Goal: Task Accomplishment & Management: Use online tool/utility

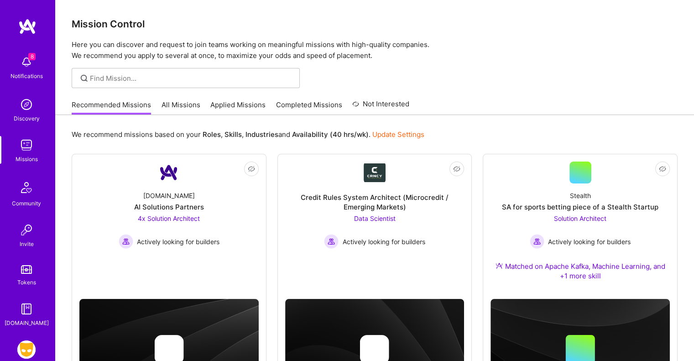
click at [20, 348] on img at bounding box center [26, 349] width 18 height 18
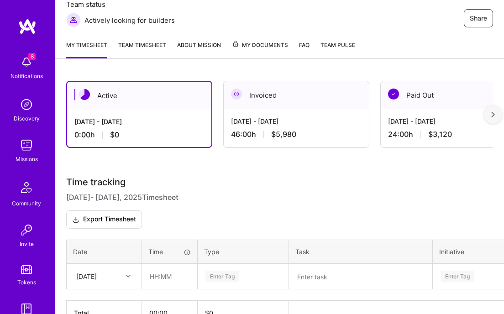
scroll to position [137, 0]
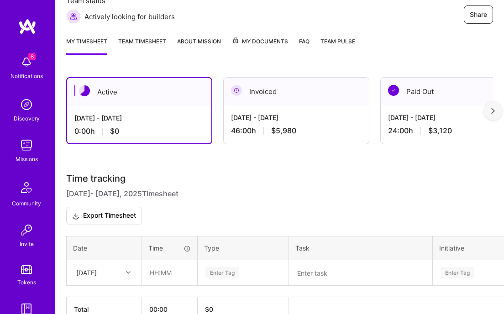
click at [126, 271] on div "[DATE]" at bounding box center [104, 273] width 74 height 24
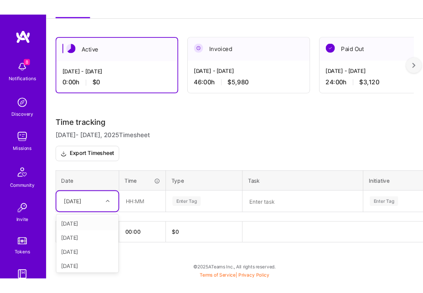
scroll to position [18, 0]
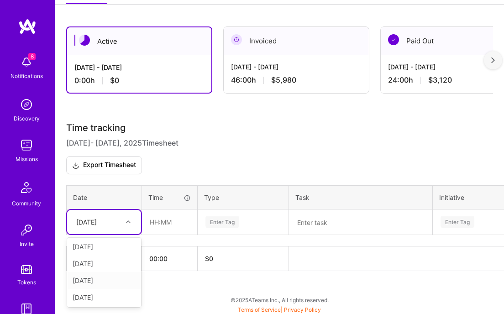
click at [102, 278] on div "[DATE]" at bounding box center [104, 280] width 74 height 17
click at [153, 226] on input "text" at bounding box center [169, 222] width 54 height 24
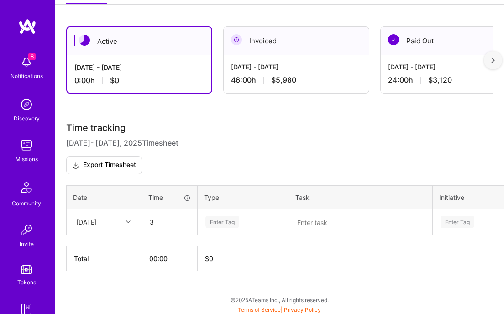
type input "03:00"
click at [210, 219] on div "Enter Tag" at bounding box center [222, 222] width 34 height 14
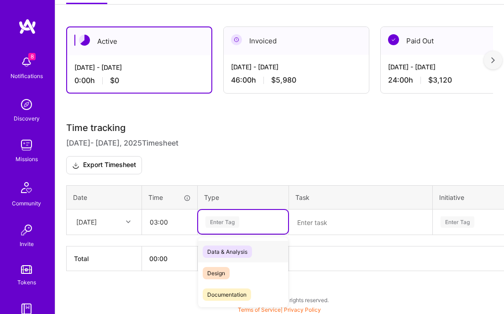
click at [222, 251] on span "Data & Analysis" at bounding box center [227, 251] width 49 height 12
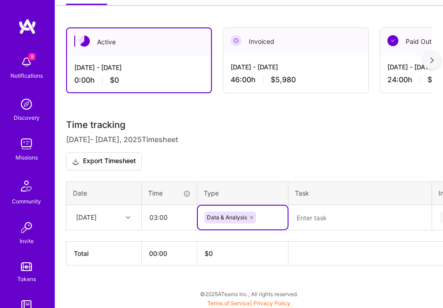
scroll to position [185, 0]
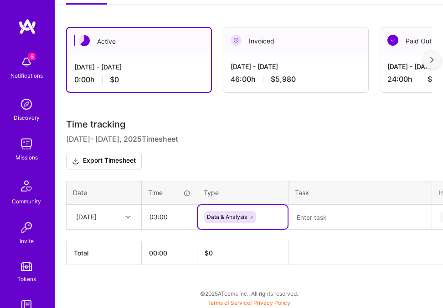
click at [309, 217] on textarea at bounding box center [360, 216] width 141 height 23
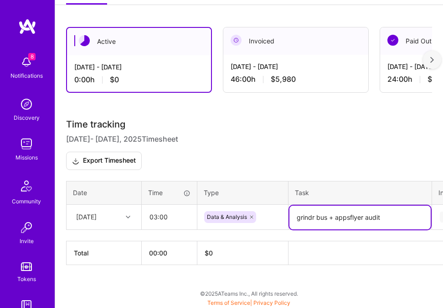
click at [334, 213] on textarea "grindr bus + appsflyer audit" at bounding box center [360, 217] width 141 height 24
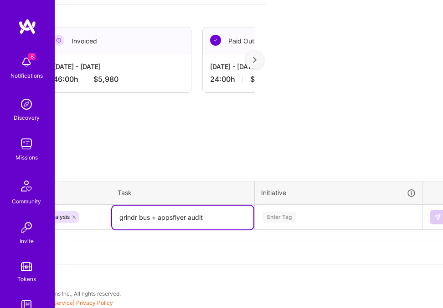
scroll to position [185, 188]
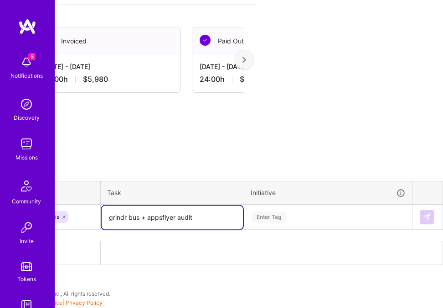
type textarea "grindr bus + appsflyer audit"
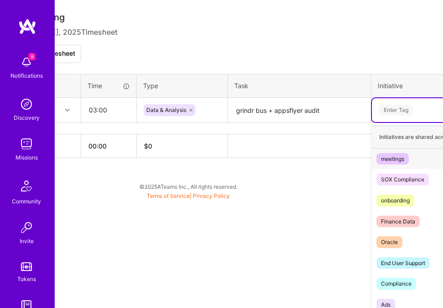
scroll to position [292, 156]
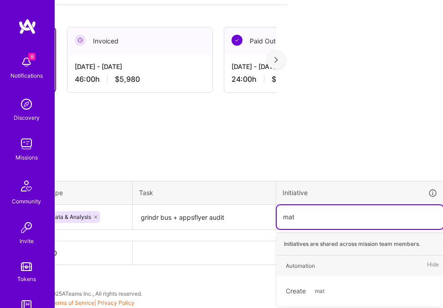
type input "ma"
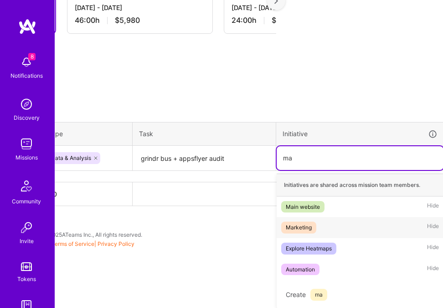
click at [314, 224] on span "Marketing" at bounding box center [299, 227] width 35 height 12
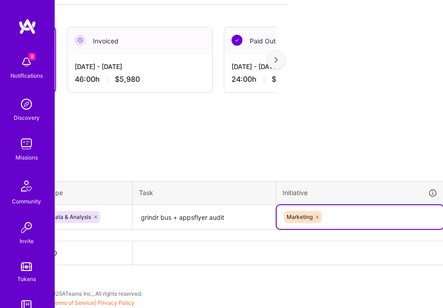
scroll to position [185, 188]
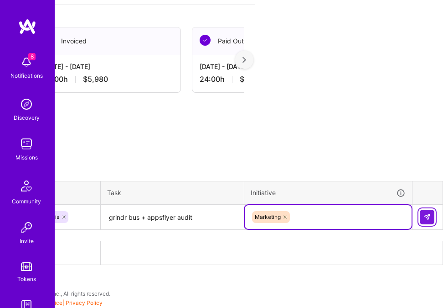
click at [426, 219] on button at bounding box center [427, 216] width 15 height 15
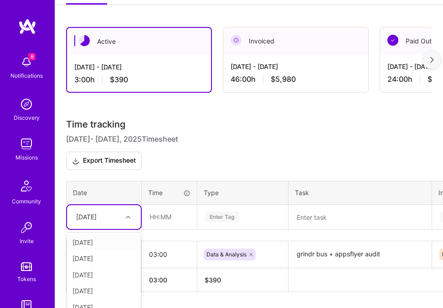
scroll to position [190, 0]
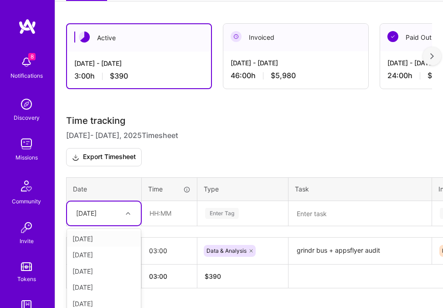
click at [91, 215] on div "[DATE]" at bounding box center [86, 213] width 21 height 9
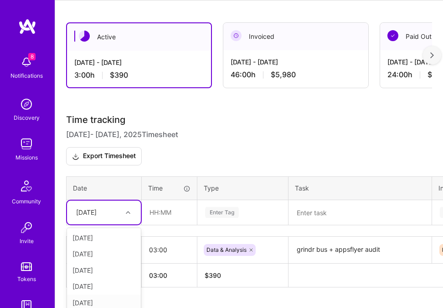
click at [101, 297] on div "[DATE]" at bounding box center [104, 302] width 74 height 16
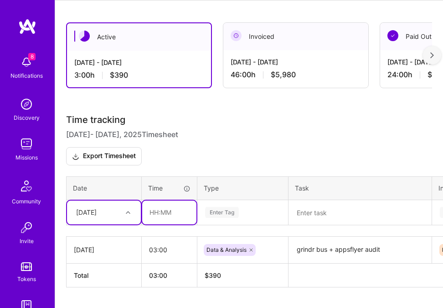
click at [154, 213] on input "text" at bounding box center [169, 212] width 54 height 24
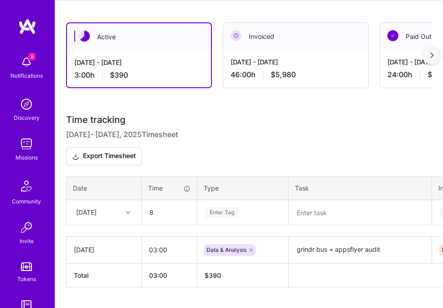
type input "08:00"
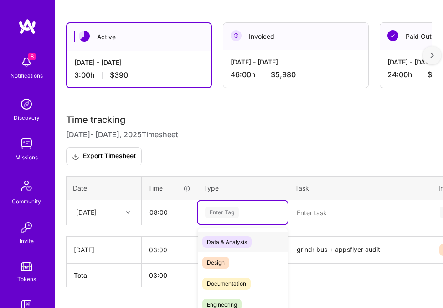
click at [215, 213] on div "option Data & Analysis, selected. option Data & Analysis focused, 0 of 2. 17 re…" at bounding box center [243, 212] width 90 height 24
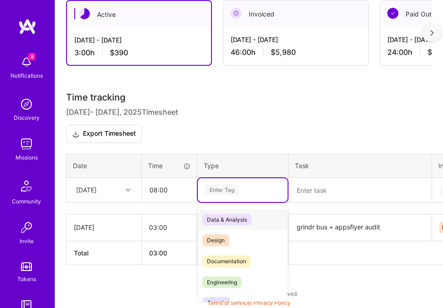
click at [217, 218] on span "Data & Analysis" at bounding box center [227, 220] width 49 height 12
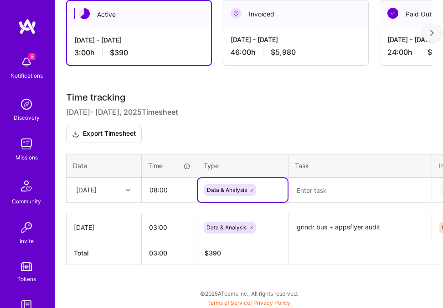
click at [320, 188] on textarea at bounding box center [360, 190] width 141 height 24
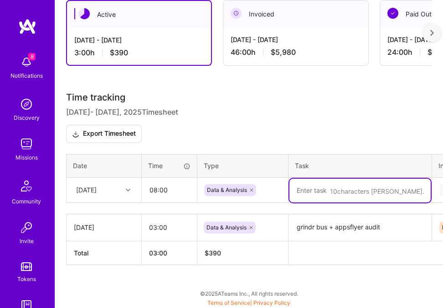
paste textarea "grindr bus + appsflyer audit"
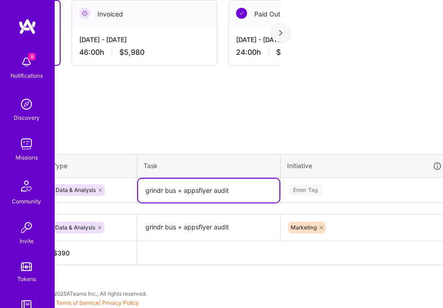
scroll to position [212, 188]
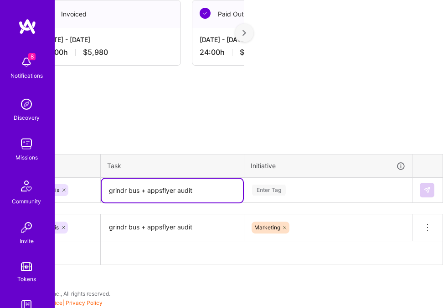
type textarea "grindr bus + appsflyer audit"
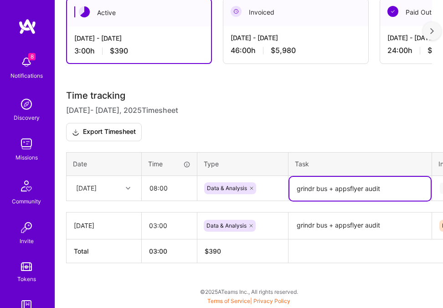
click at [270, 191] on div "Time tracking [DATE] - [DATE] Timesheet Export Timesheet Date Time Type Task In…" at bounding box center [249, 176] width 366 height 172
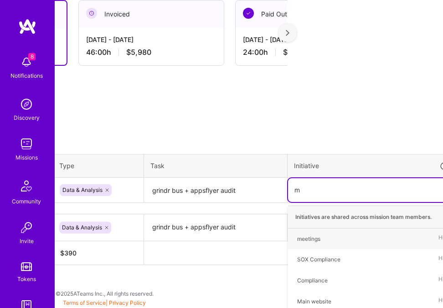
scroll to position [244, 145]
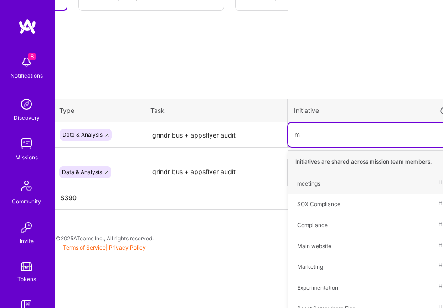
type input "ma"
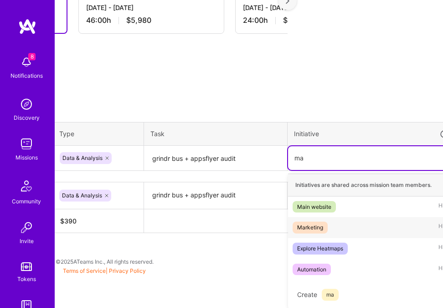
click at [312, 228] on div "Marketing" at bounding box center [310, 227] width 26 height 9
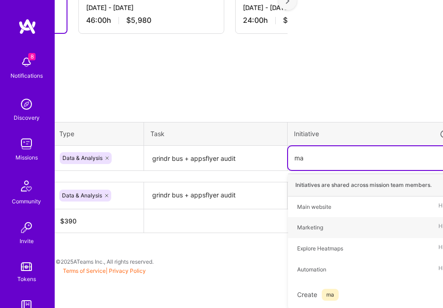
scroll to position [212, 145]
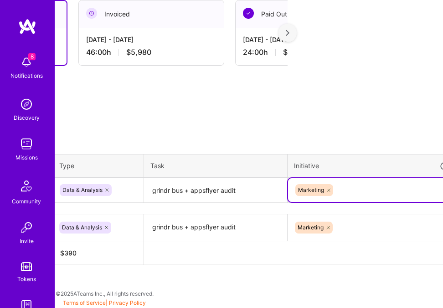
click at [252, 185] on textarea "grindr bus + appsflyer audit" at bounding box center [215, 190] width 141 height 24
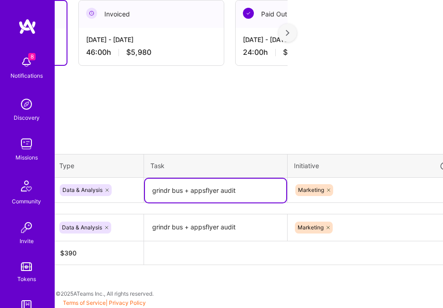
scroll to position [212, 188]
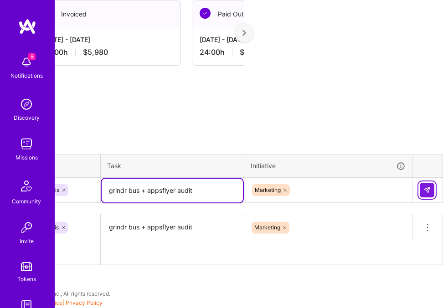
click at [429, 188] on img at bounding box center [427, 189] width 7 height 7
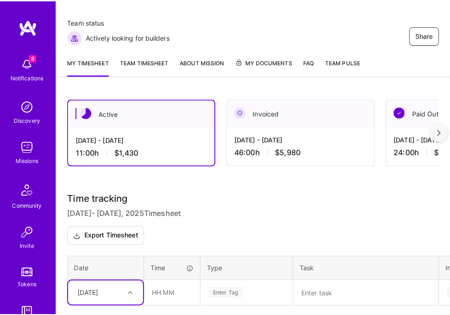
scroll to position [11, 0]
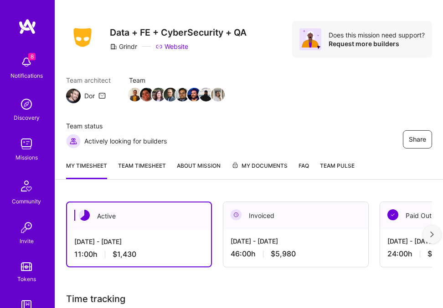
click at [20, 66] on img at bounding box center [26, 62] width 18 height 18
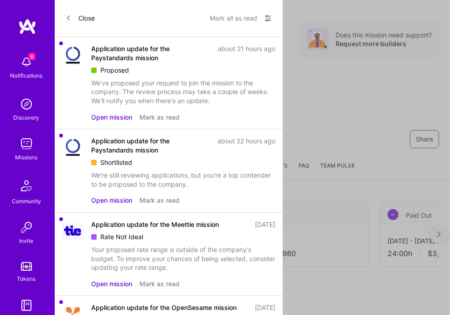
click at [150, 66] on div "Proposed" at bounding box center [183, 70] width 184 height 9
click at [133, 104] on div "We've proposed your request to join the mission to the company. The review proc…" at bounding box center [183, 91] width 184 height 27
click at [135, 62] on div "Application update for the Paystandards mission" at bounding box center [151, 53] width 121 height 18
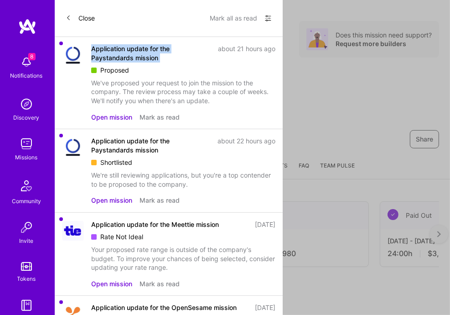
drag, startPoint x: 135, startPoint y: 62, endPoint x: 141, endPoint y: 63, distance: 6.6
click at [135, 62] on div "Application update for the Paystandards mission" at bounding box center [151, 53] width 121 height 18
